Goal: Navigation & Orientation: Find specific page/section

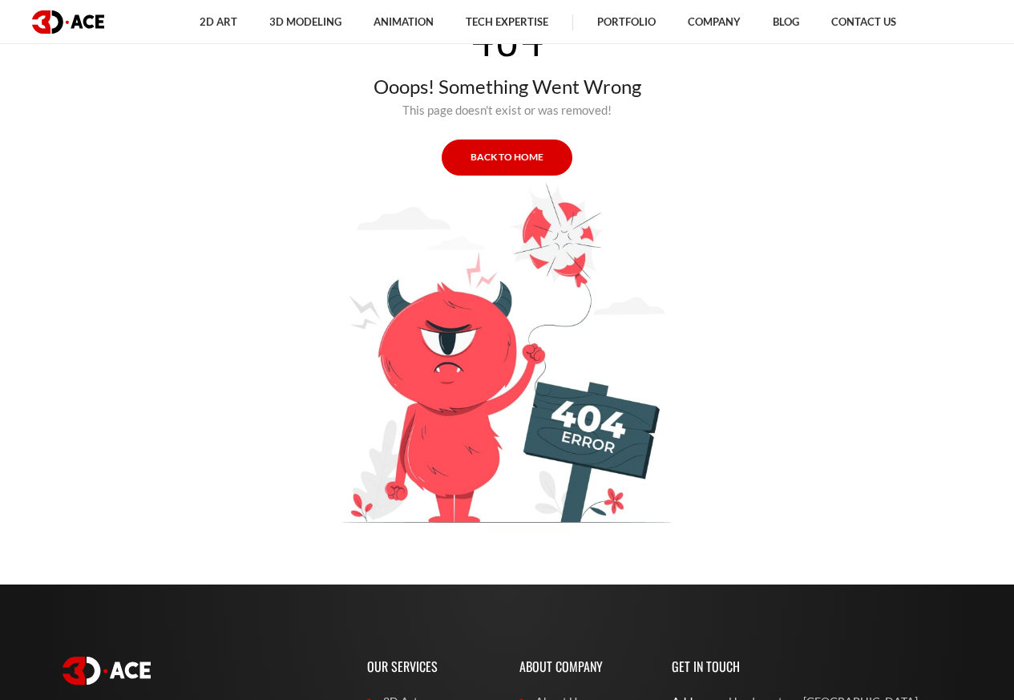
scroll to position [475, 0]
